Goal: Information Seeking & Learning: Learn about a topic

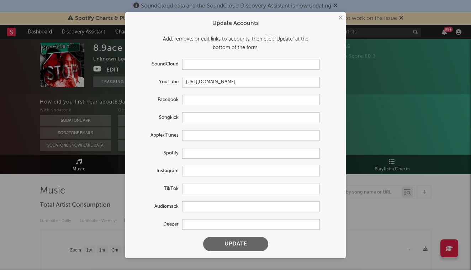
select select "1w"
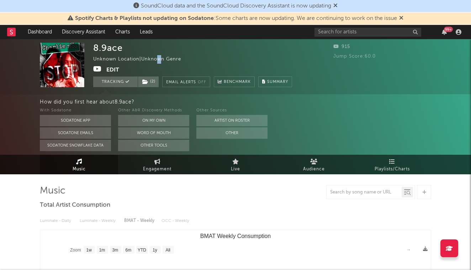
click at [393, 44] on div "× Update Accounts Add, remove, or edit links to accounts, then click 'Update' a…" at bounding box center [235, 135] width 471 height 270
click at [391, 32] on input "text" at bounding box center [368, 32] width 107 height 9
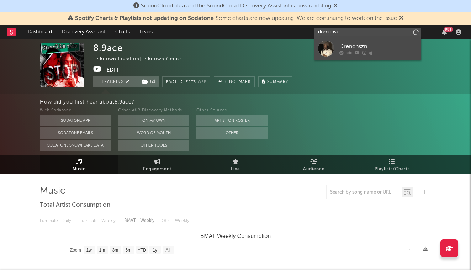
type input "drenchsz"
click at [385, 45] on div "Drenchszn" at bounding box center [379, 46] width 78 height 9
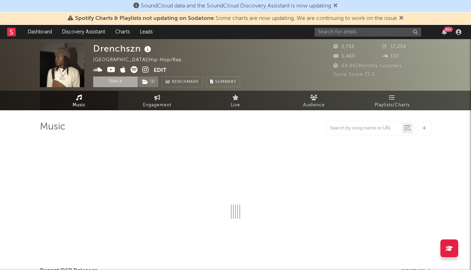
click at [125, 82] on button "Track" at bounding box center [115, 82] width 44 height 11
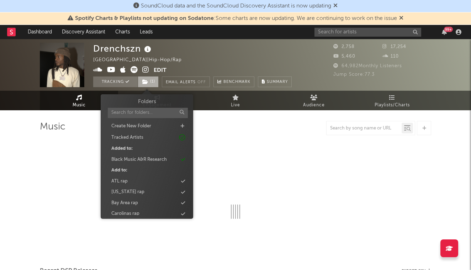
click at [148, 82] on span "( 1 )" at bounding box center [148, 82] width 21 height 11
select select "6m"
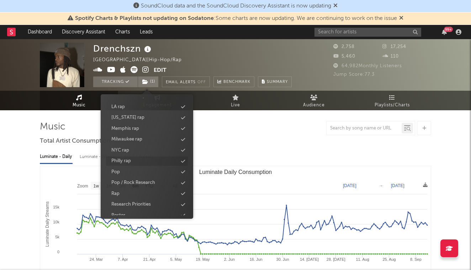
click at [143, 160] on div "Philly rap" at bounding box center [147, 161] width 82 height 9
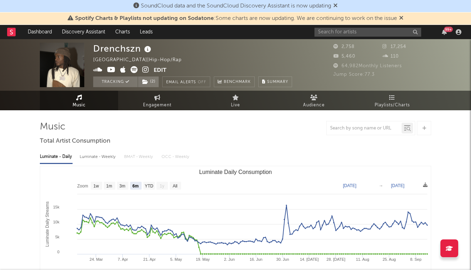
click at [198, 61] on div "Drenchszn [GEOGRAPHIC_DATA] | Hip-Hop/Rap Edit Tracking ( 2 ) Email Alerts Off …" at bounding box center [192, 65] width 199 height 44
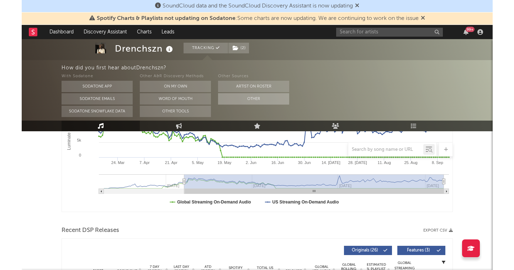
scroll to position [0, 0]
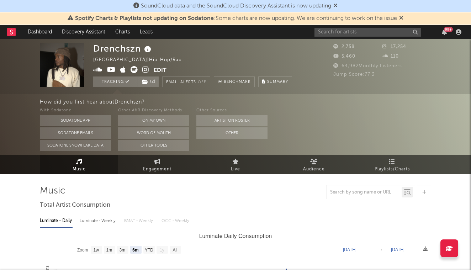
click at [16, 28] on div at bounding box center [15, 32] width 16 height 14
click at [13, 30] on rect at bounding box center [11, 32] width 9 height 9
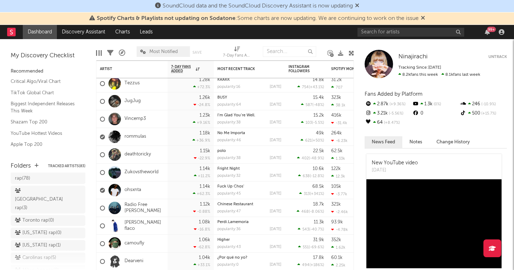
scroll to position [28, 0]
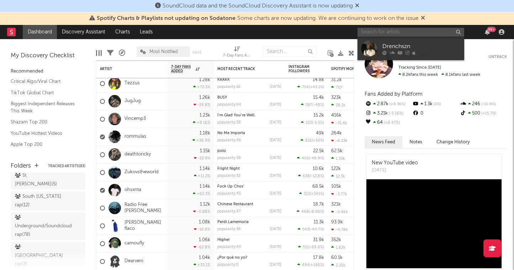
click at [411, 33] on input "text" at bounding box center [411, 32] width 107 height 9
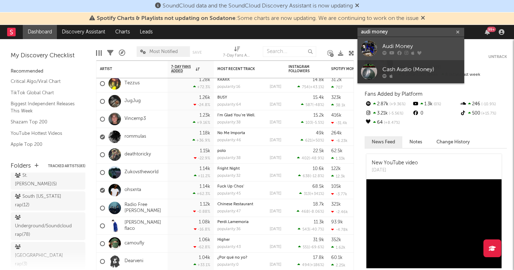
type input "audi money"
click at [431, 48] on div "Audi Money" at bounding box center [422, 46] width 78 height 9
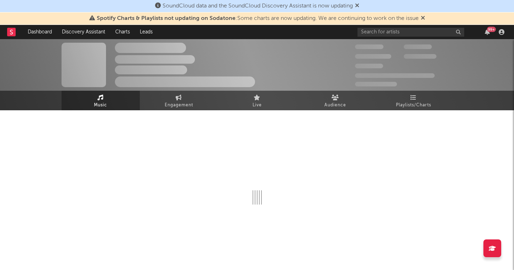
select select "6m"
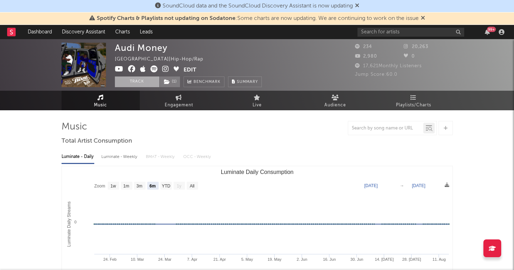
click at [144, 83] on button "Track" at bounding box center [137, 82] width 44 height 11
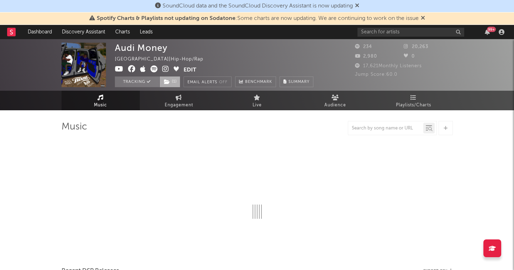
select select "6m"
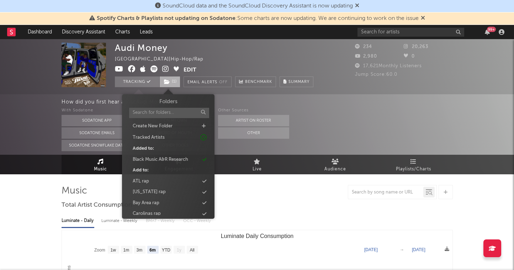
click at [167, 82] on icon at bounding box center [167, 81] width 6 height 5
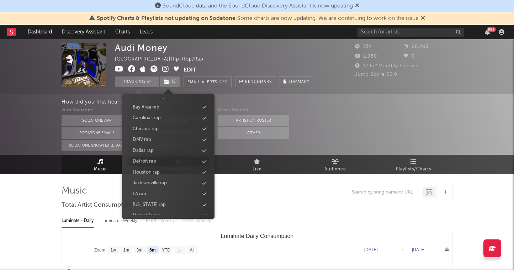
click at [149, 162] on div "Detroit rap" at bounding box center [144, 161] width 23 height 7
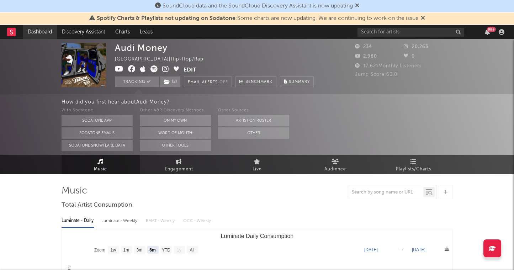
click at [43, 28] on link "Dashboard" at bounding box center [40, 32] width 34 height 14
